Goal: Use online tool/utility: Utilize a website feature to perform a specific function

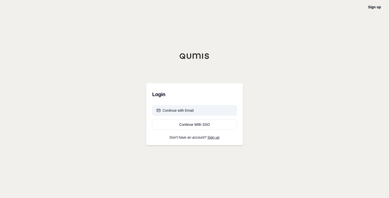
click at [171, 113] on button "Continue with Email" at bounding box center [194, 110] width 84 height 10
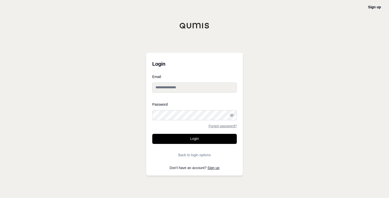
click at [160, 86] on input "Email" at bounding box center [194, 87] width 84 height 10
paste input "**********"
type input "**********"
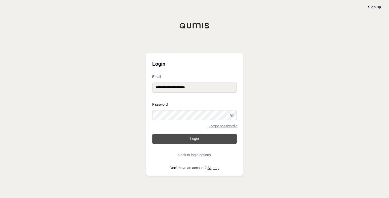
click at [187, 136] on button "Login" at bounding box center [194, 139] width 84 height 10
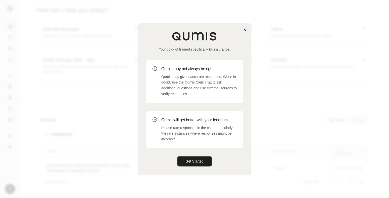
click at [242, 32] on div "Your co-pilot trained specifically for insurance." at bounding box center [194, 42] width 97 height 20
click at [243, 29] on icon "button" at bounding box center [245, 30] width 4 height 4
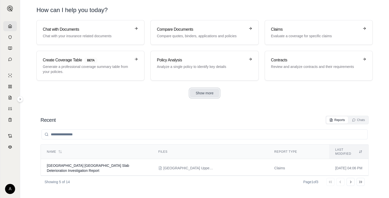
click at [213, 95] on button "Show more" at bounding box center [205, 92] width 30 height 9
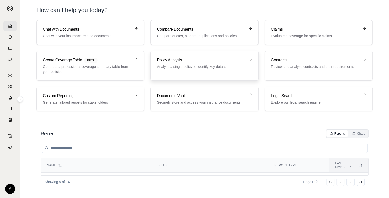
click at [197, 67] on p "Analyze a single policy to identify key details" at bounding box center [201, 66] width 88 height 5
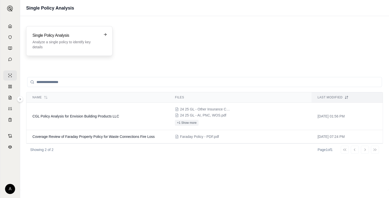
click at [40, 36] on h3 "Single Policy Analysis" at bounding box center [65, 35] width 67 height 6
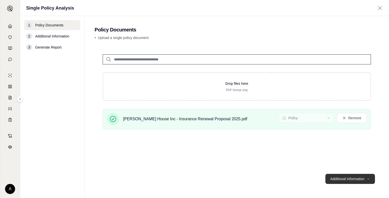
click at [333, 180] on button "Additional Information →" at bounding box center [350, 179] width 50 height 10
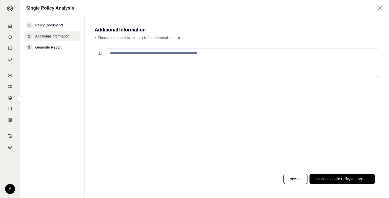
click at [128, 65] on textarea at bounding box center [243, 63] width 272 height 30
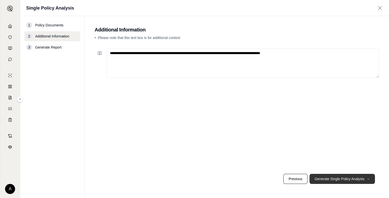
type textarea "**********"
click at [338, 178] on button "Generate Single Policy Analysis →" at bounding box center [341, 179] width 65 height 10
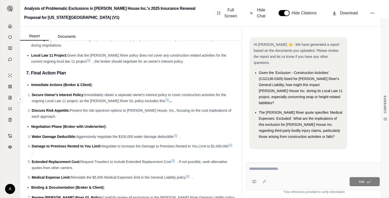
scroll to position [1508, 0]
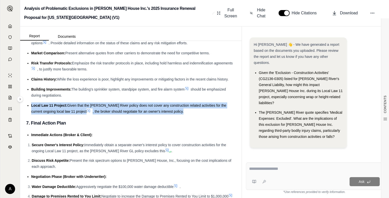
drag, startPoint x: 180, startPoint y: 122, endPoint x: 27, endPoint y: 113, distance: 153.6
click at [27, 113] on ul "Key Areas for Negotiation: Water Damage Deductible: Negotiate the $100,000 wate…" at bounding box center [130, 23] width 209 height 181
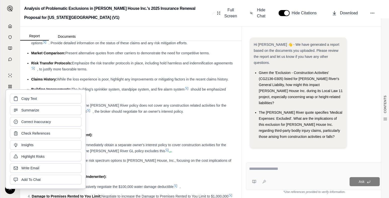
click at [104, 69] on div "Risk Transfer Protocols: Emphasize the risk transfer protocols in place, includ…" at bounding box center [133, 66] width 204 height 12
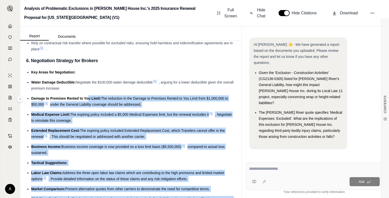
scroll to position [1357, 0]
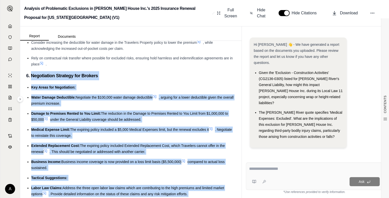
drag, startPoint x: 155, startPoint y: 140, endPoint x: 31, endPoint y: 82, distance: 136.2
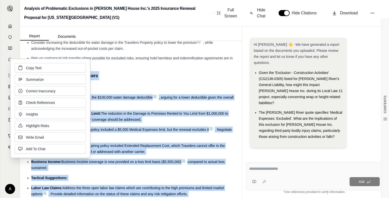
copy div "Negotiation Strategy for Brokers Key Areas for Negotiation: Water Damage Deduct…"
click at [164, 65] on span "Rely on contractual risk transfer where possible for excluded risks, ensuring h…" at bounding box center [131, 61] width 201 height 10
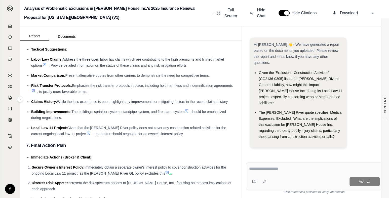
scroll to position [1485, 0]
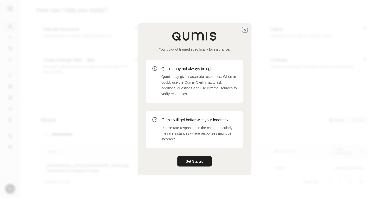
click at [244, 30] on icon "button" at bounding box center [245, 30] width 2 height 2
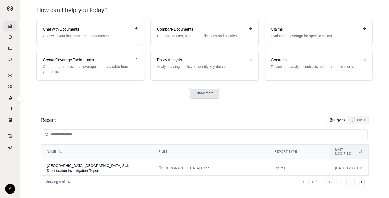
click at [210, 94] on button "Show more" at bounding box center [205, 92] width 30 height 9
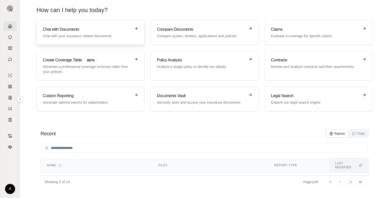
click at [64, 33] on div "Chat with Documents Chat with your insurance related documents" at bounding box center [87, 32] width 88 height 12
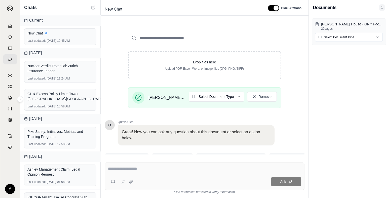
scroll to position [83, 0]
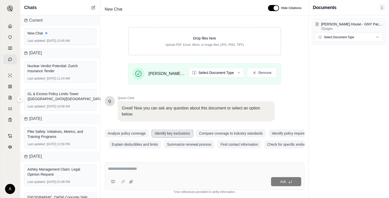
click at [181, 131] on button "Identify key exclusions" at bounding box center [172, 133] width 41 height 8
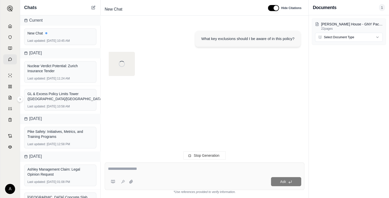
scroll to position [0, 0]
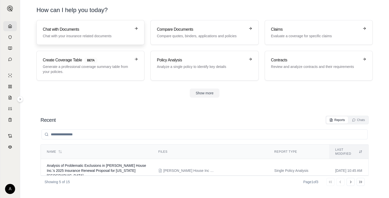
click at [101, 33] on p "Chat with your insurance related documents" at bounding box center [87, 35] width 88 height 5
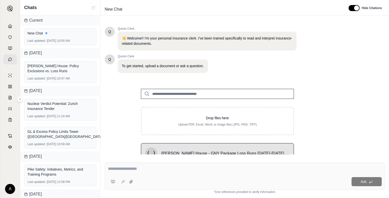
click at [146, 170] on textarea at bounding box center [244, 169] width 273 height 6
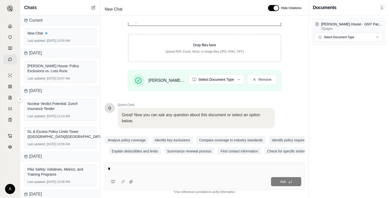
scroll to position [83, 0]
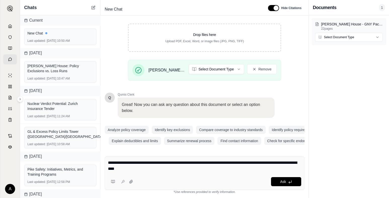
type textarea "**********"
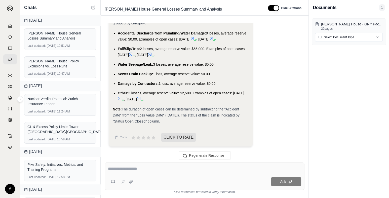
scroll to position [612, 0]
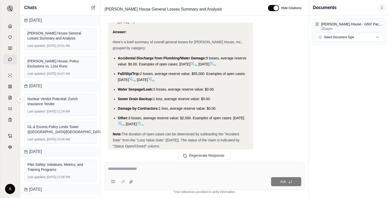
click at [138, 172] on div at bounding box center [204, 170] width 193 height 8
click at [138, 167] on textarea at bounding box center [204, 169] width 193 height 6
type textarea "**********"
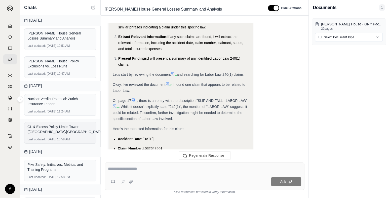
scroll to position [1067, 0]
